Goal: Navigation & Orientation: Understand site structure

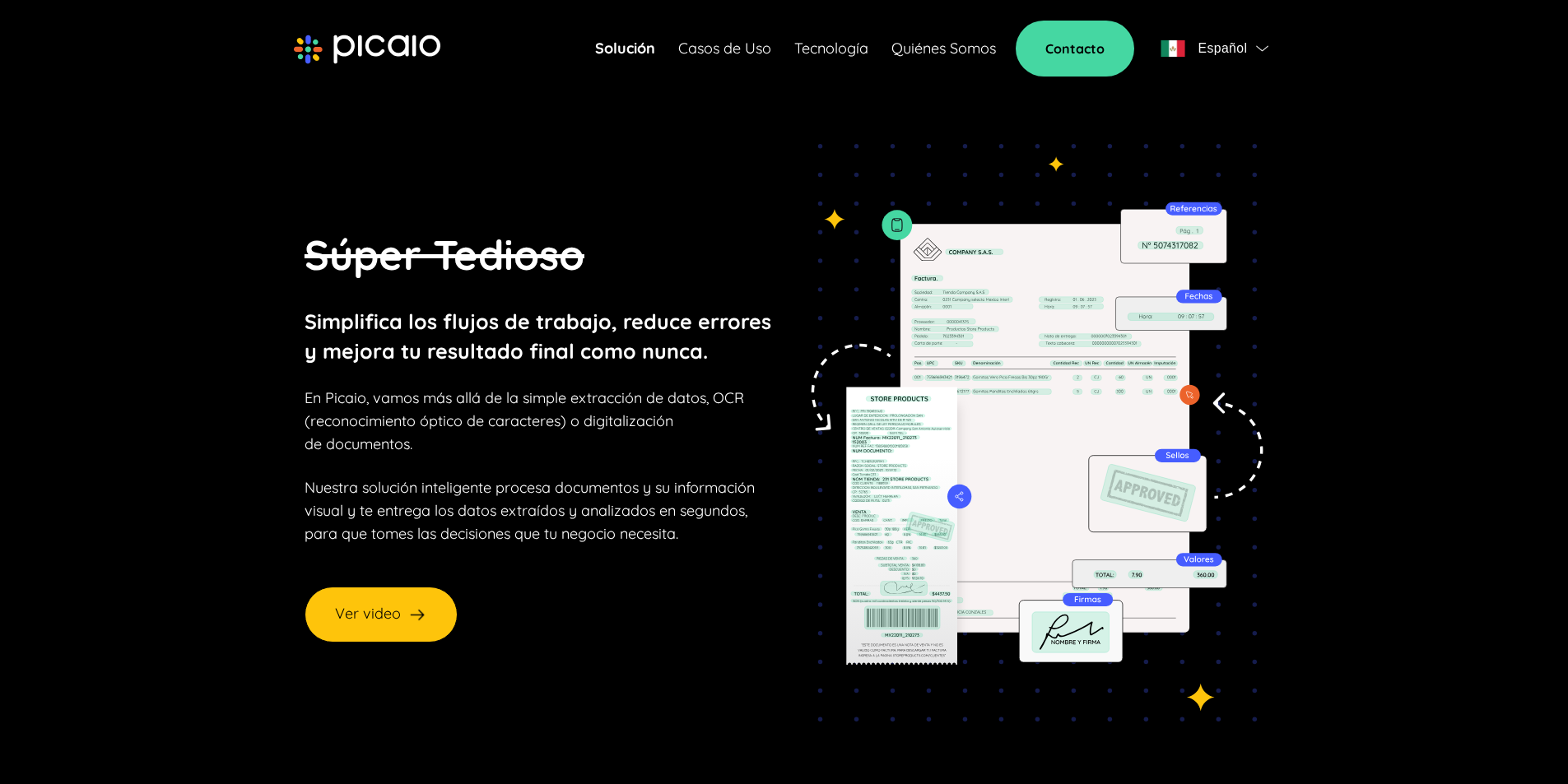
click at [310, 54] on img at bounding box center [366, 49] width 146 height 29
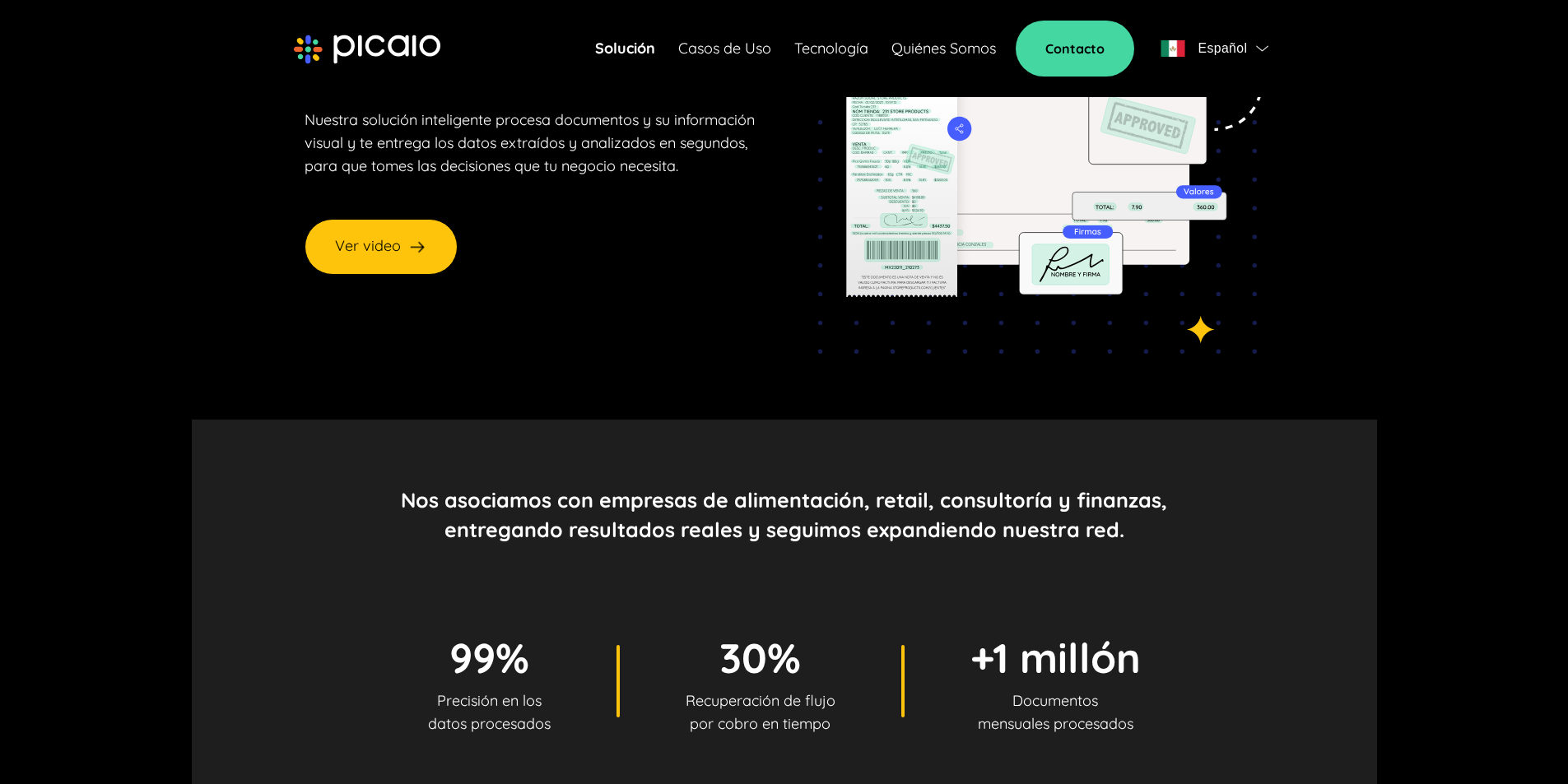
scroll to position [329, 0]
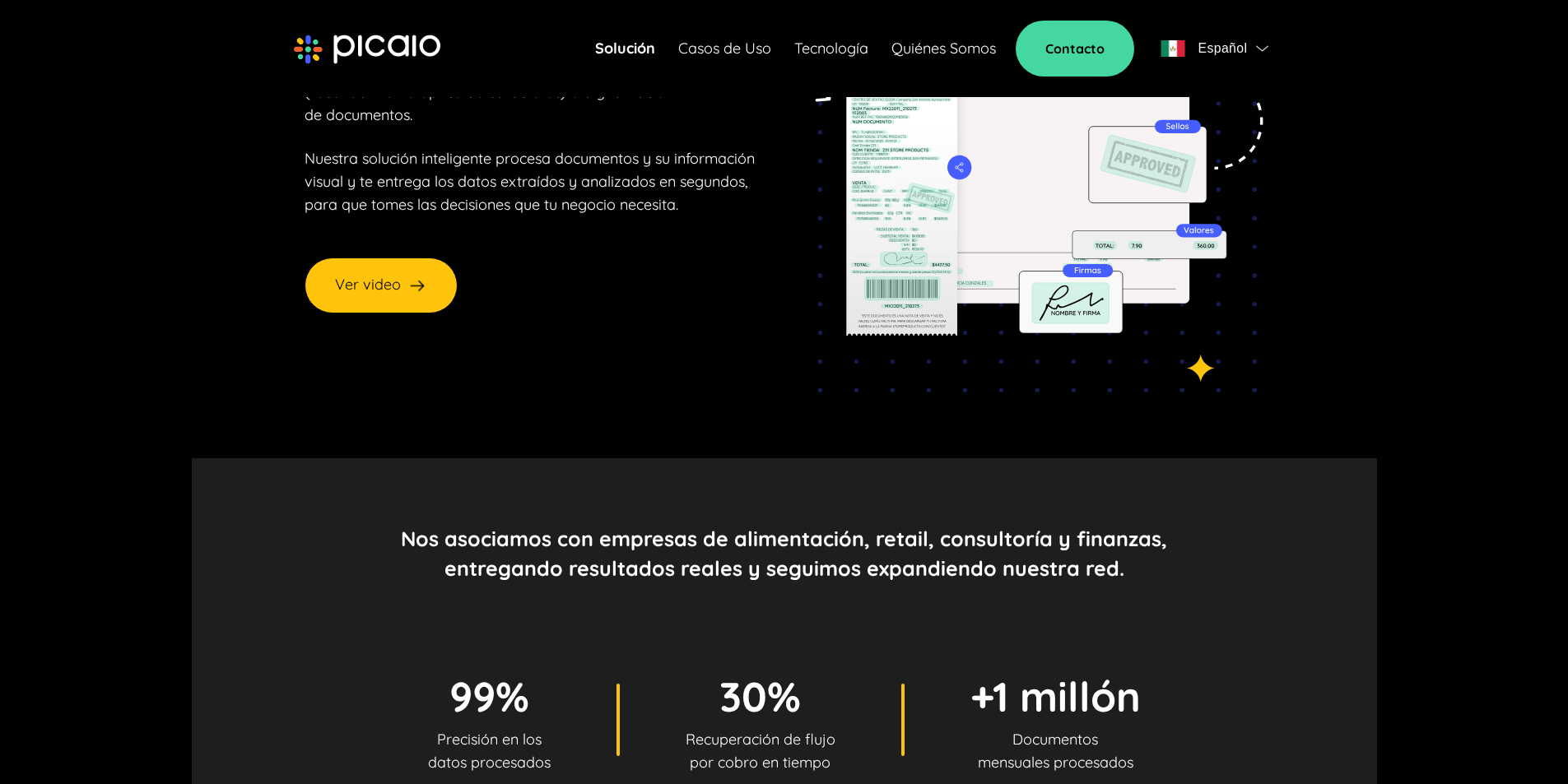
click at [721, 48] on link "Casos de Uso" at bounding box center [724, 48] width 93 height 23
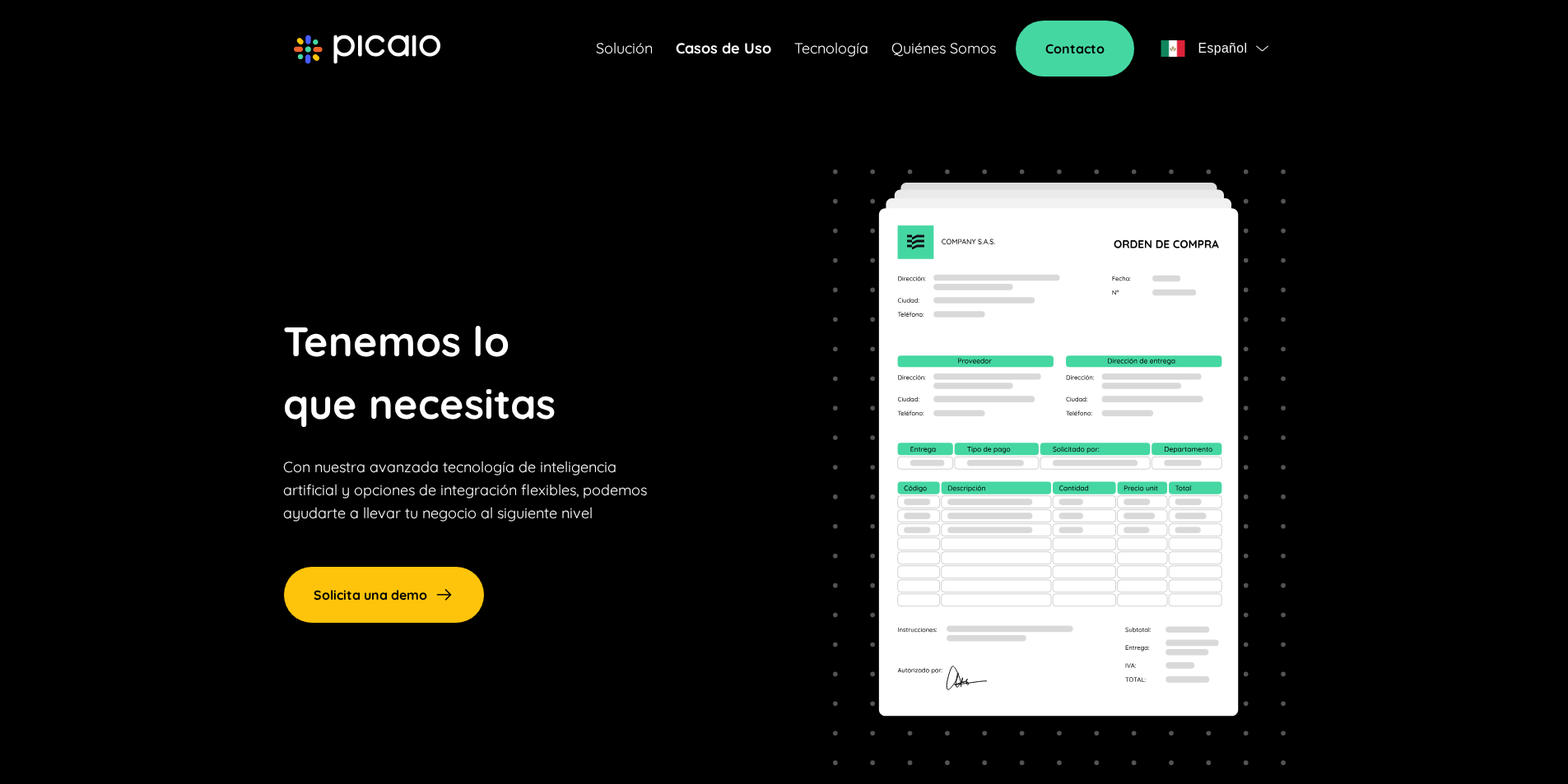
click at [829, 44] on link "Tecnología" at bounding box center [831, 48] width 74 height 23
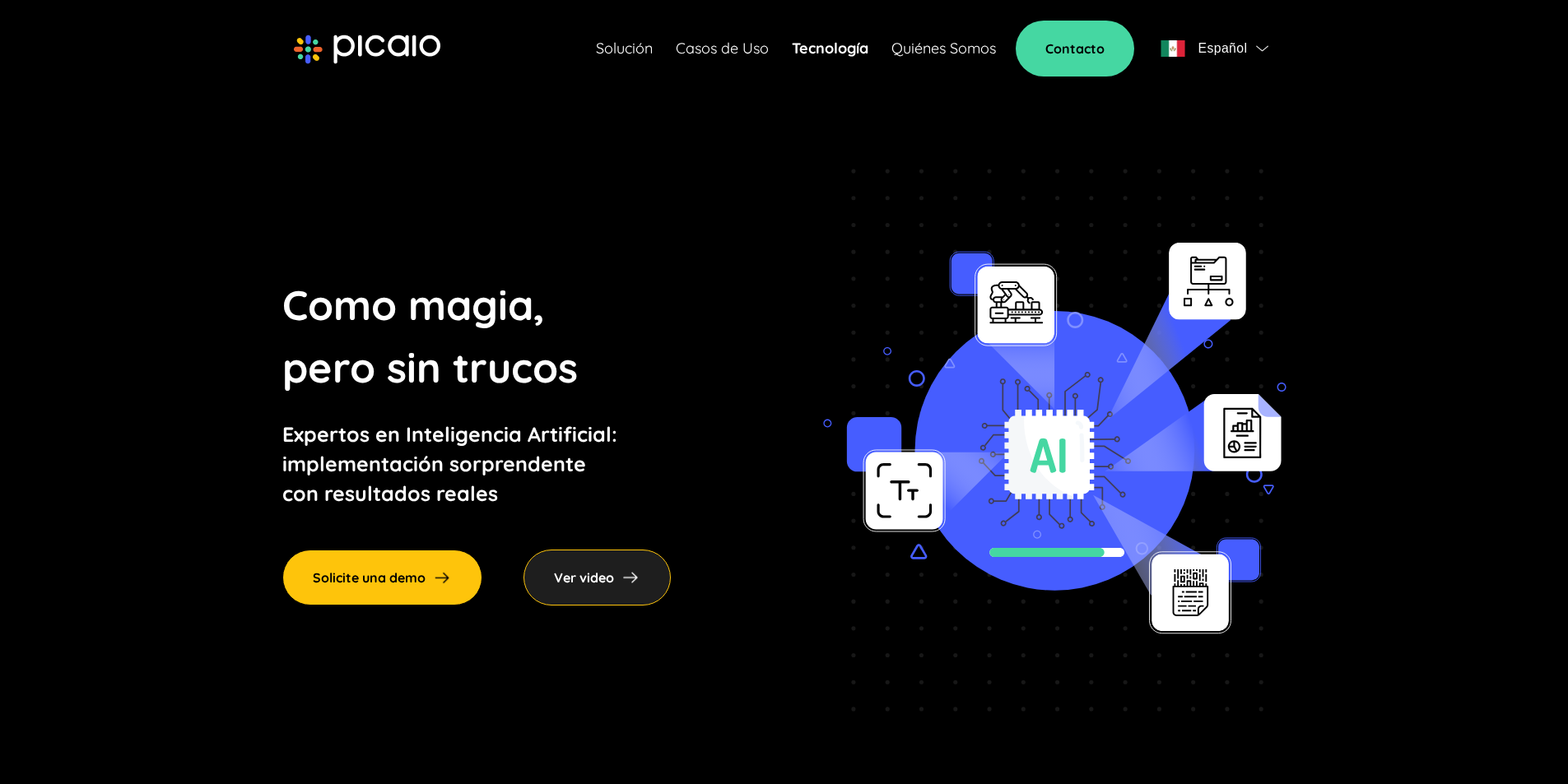
click at [914, 42] on link "Quiénes Somos" at bounding box center [943, 48] width 105 height 23
